Goal: Check status

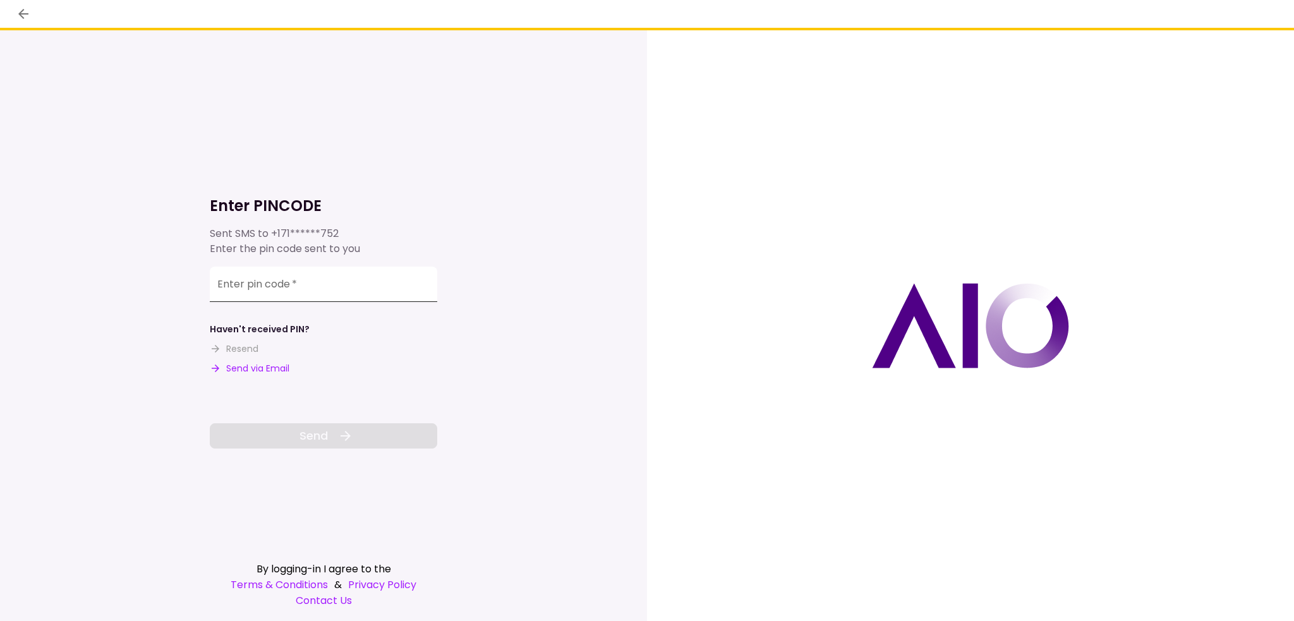
click at [308, 282] on input "Enter pin code   *" at bounding box center [323, 284] width 227 height 35
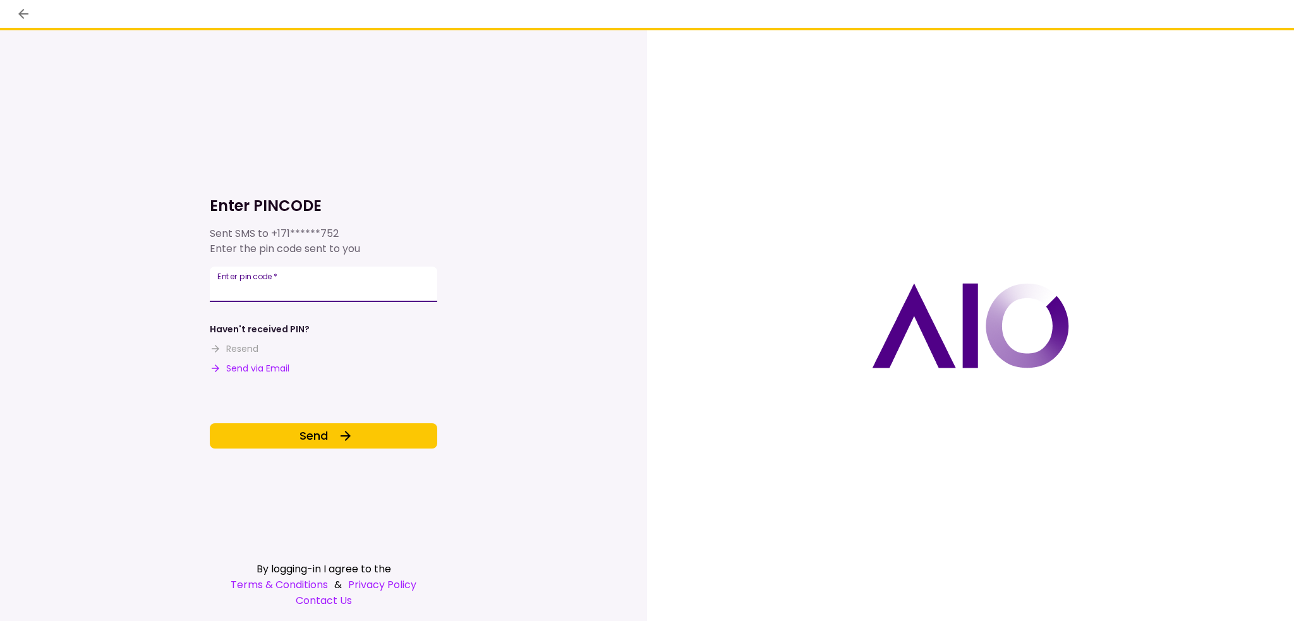
type input "******"
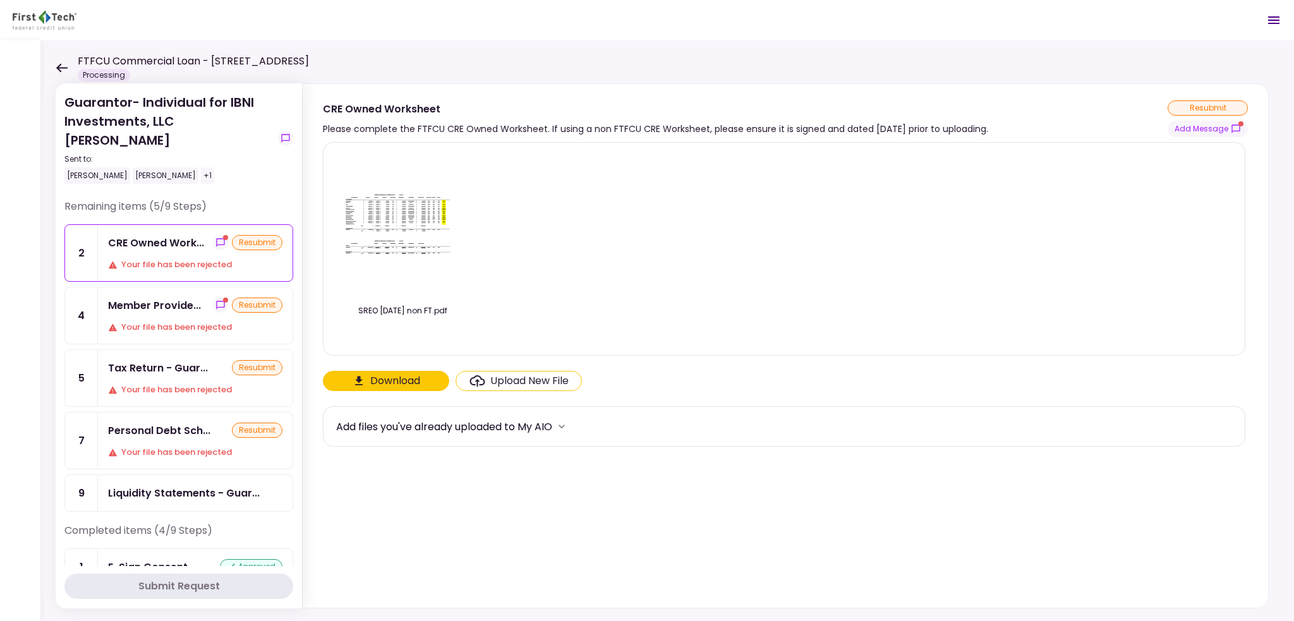
click at [653, 227] on div "SREO [DATE] non FT.pdf" at bounding box center [784, 249] width 896 height 192
click at [63, 68] on icon at bounding box center [61, 67] width 11 height 9
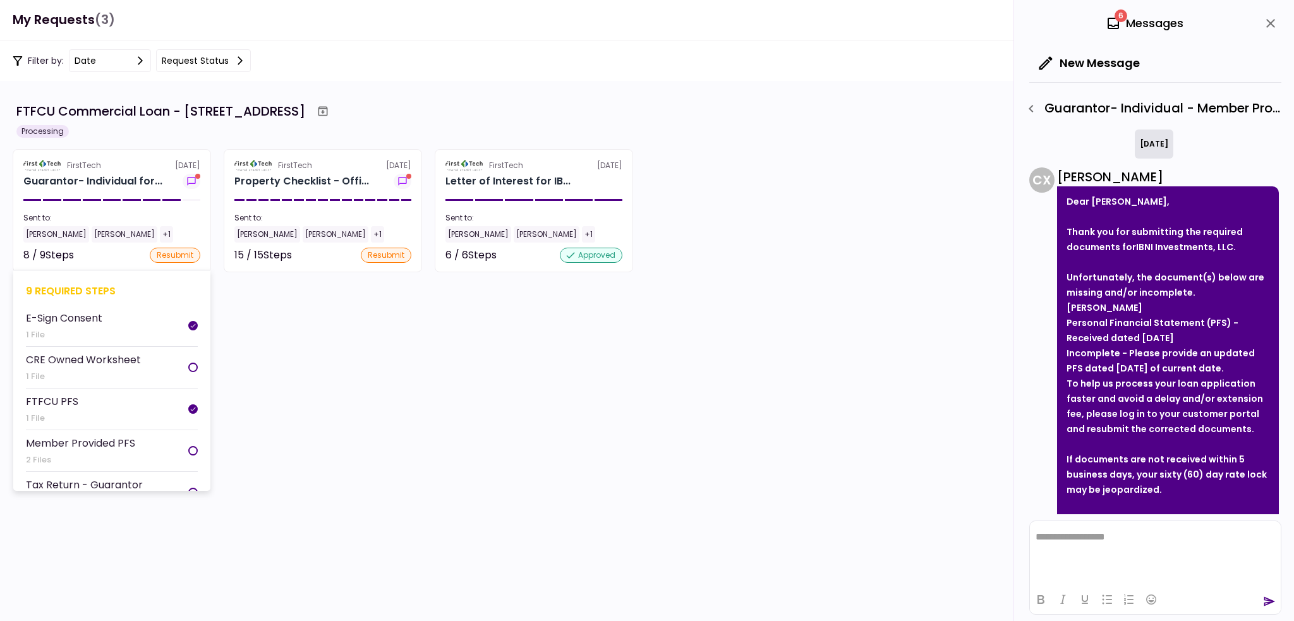
click at [136, 193] on section "FirstTech [DATE] Guarantor- Individual for... Sent to: [PERSON_NAME] [PERSON_NA…" at bounding box center [112, 210] width 198 height 123
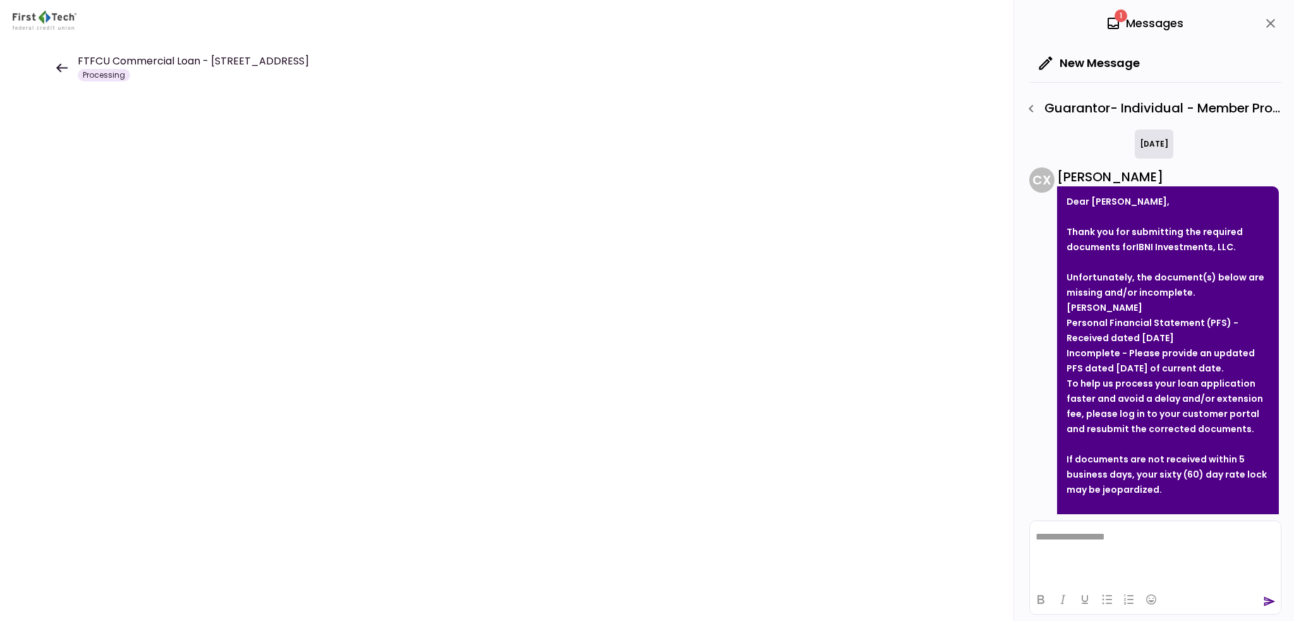
scroll to position [596, 0]
